Goal: Obtain resource: Download file/media

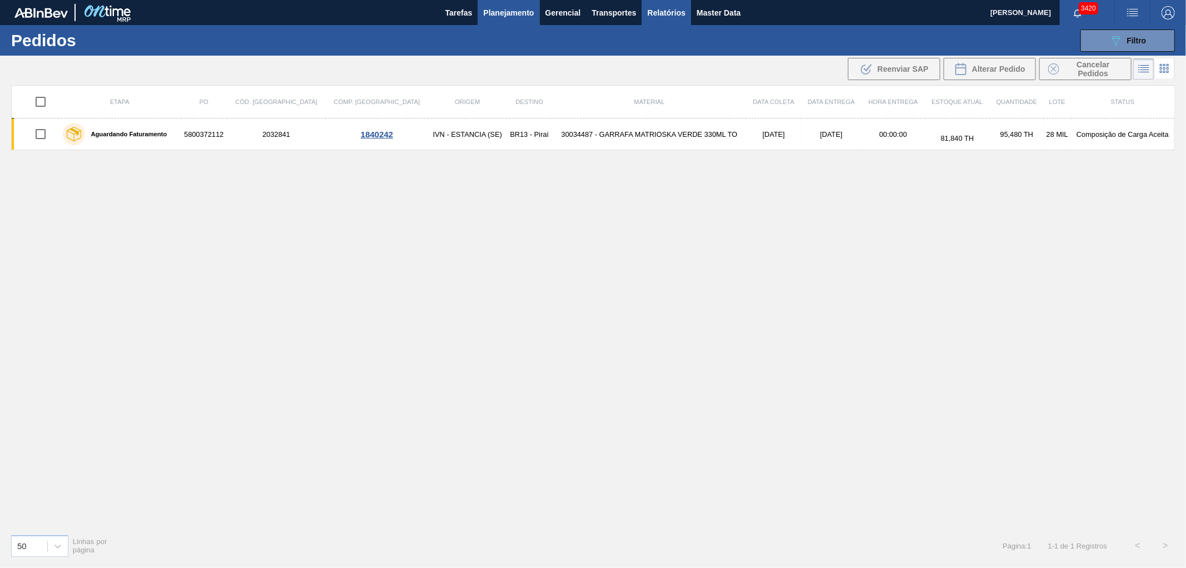
click at [663, 12] on span "Relatórios" at bounding box center [666, 12] width 38 height 13
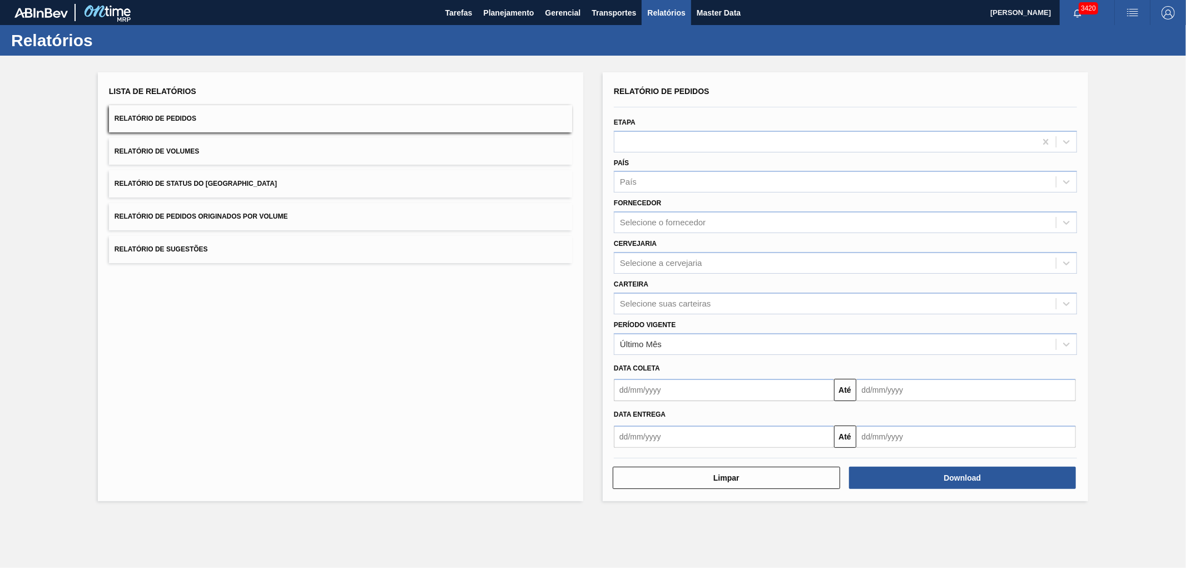
click at [270, 217] on span "Relatório de Pedidos Originados por Volume" at bounding box center [201, 216] width 173 height 8
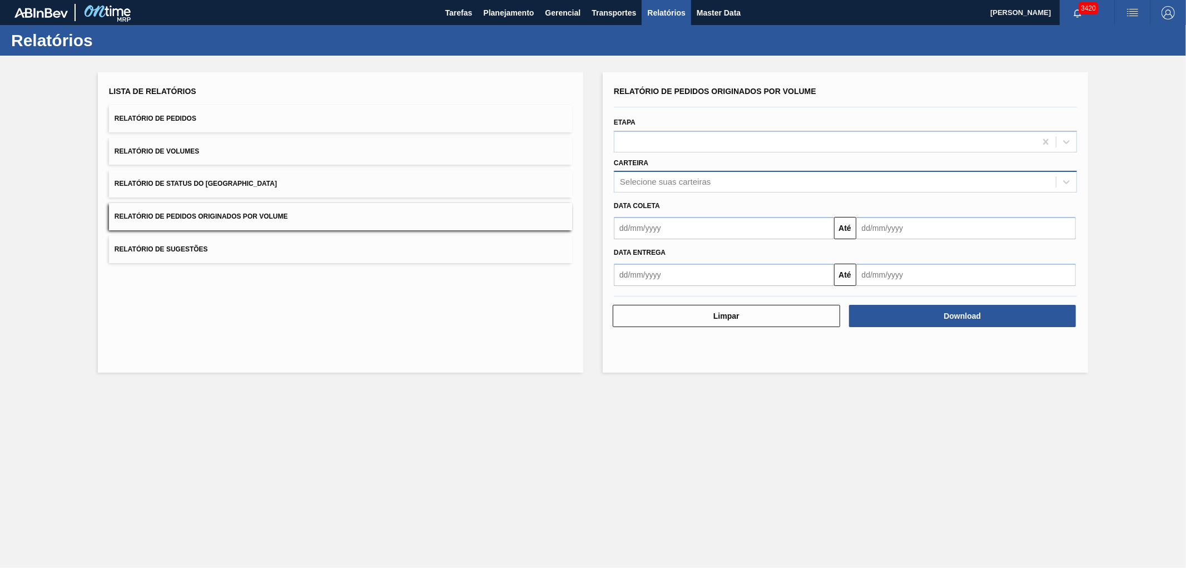
click at [660, 181] on div "Selecione suas carteiras" at bounding box center [665, 181] width 91 height 9
type input "VIDRO"
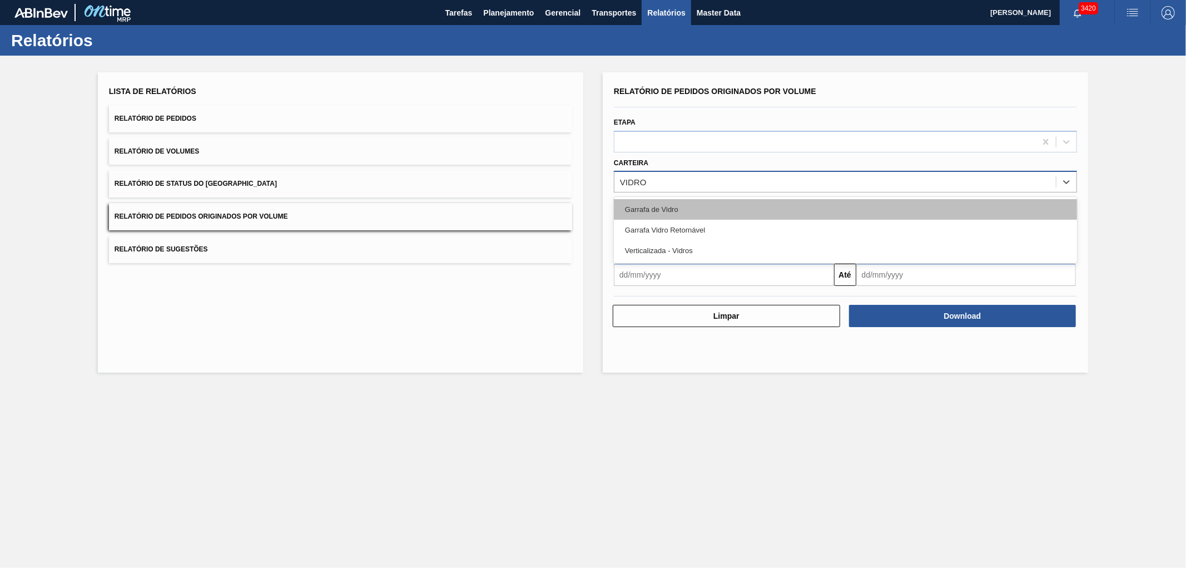
click at [656, 201] on div "Garrafa de Vidro" at bounding box center [845, 209] width 463 height 21
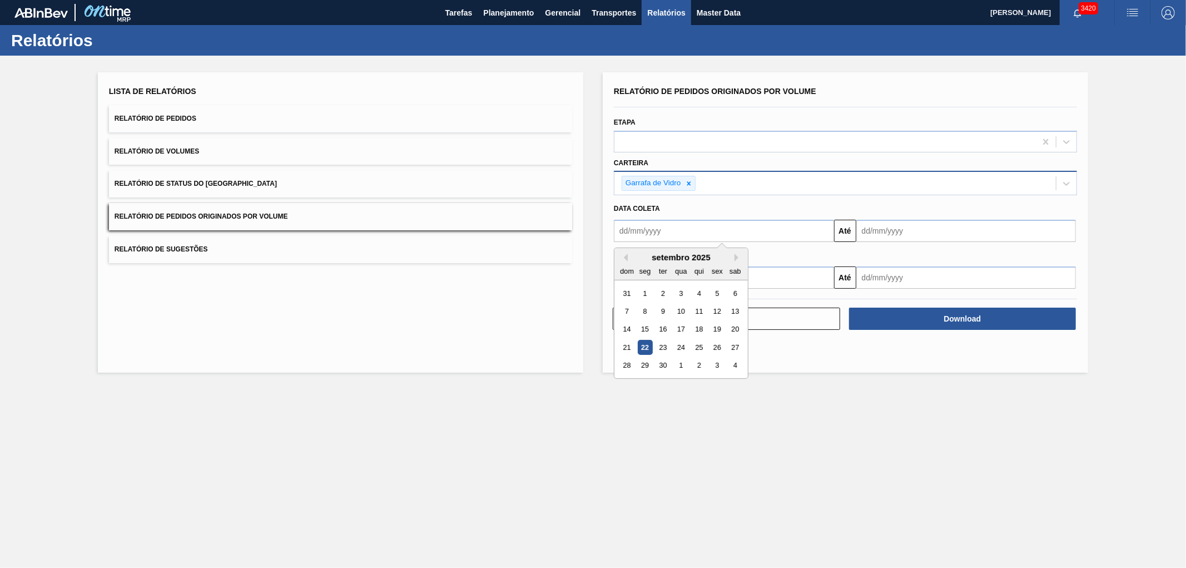
click at [636, 222] on input "text" at bounding box center [724, 231] width 220 height 22
click at [646, 290] on div "1" at bounding box center [645, 293] width 15 height 15
type input "[DATE]"
click at [926, 218] on div "[DATE] Até" at bounding box center [845, 229] width 472 height 25
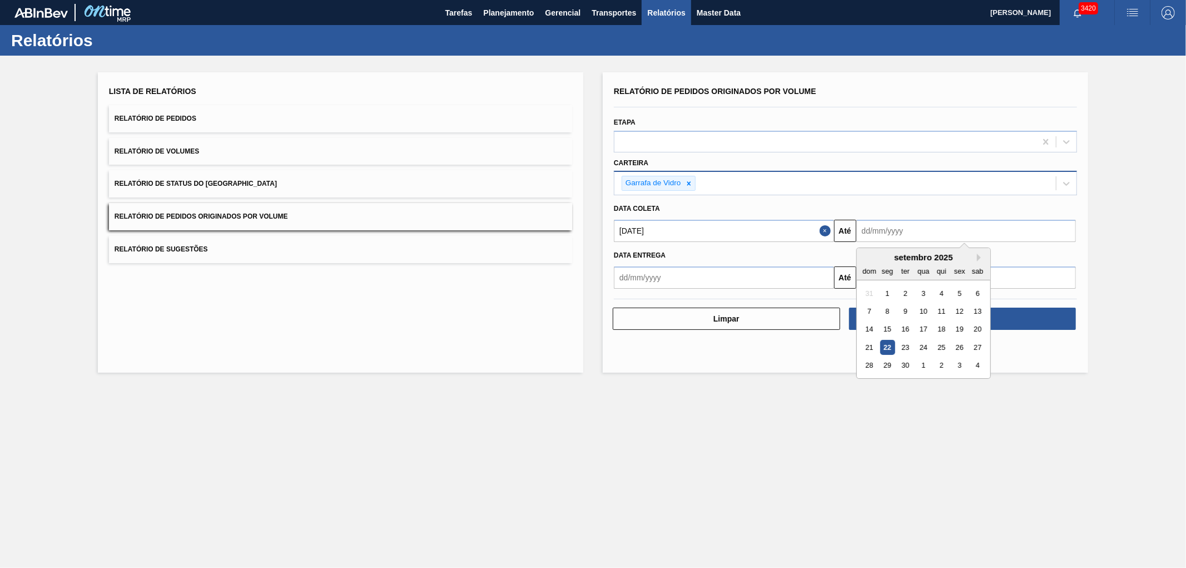
drag, startPoint x: 917, startPoint y: 227, endPoint x: 916, endPoint y: 240, distance: 13.4
click at [917, 227] on input "text" at bounding box center [966, 231] width 220 height 22
drag, startPoint x: 904, startPoint y: 339, endPoint x: 914, endPoint y: 315, distance: 25.9
click at [905, 340] on div "23" at bounding box center [905, 347] width 15 height 15
type input "[DATE]"
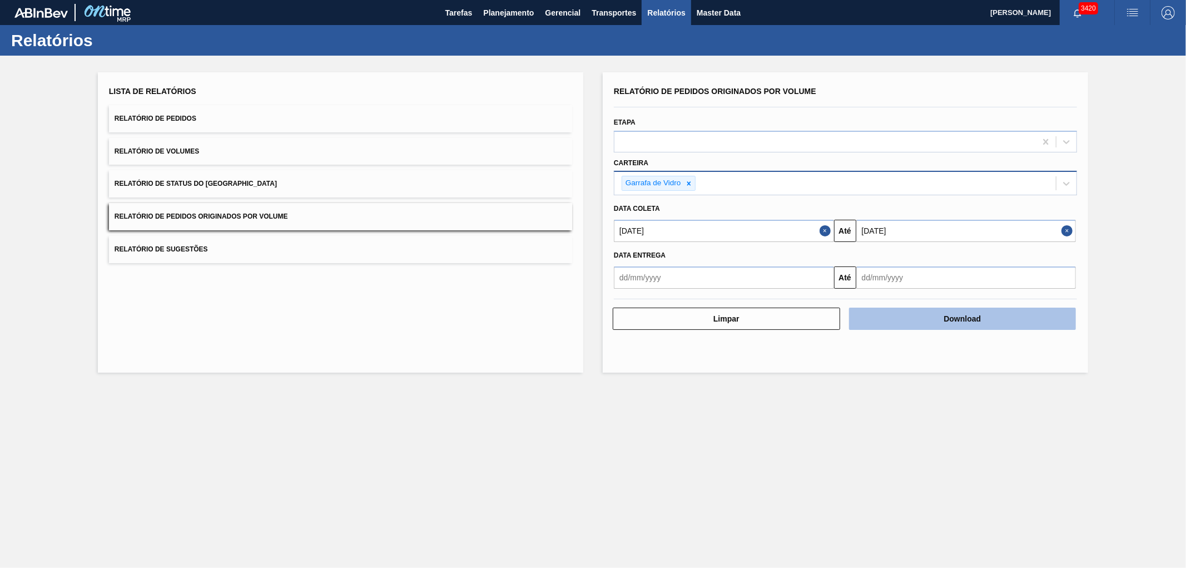
click at [917, 310] on button "Download" at bounding box center [962, 318] width 227 height 22
